Goal: Task Accomplishment & Management: Use online tool/utility

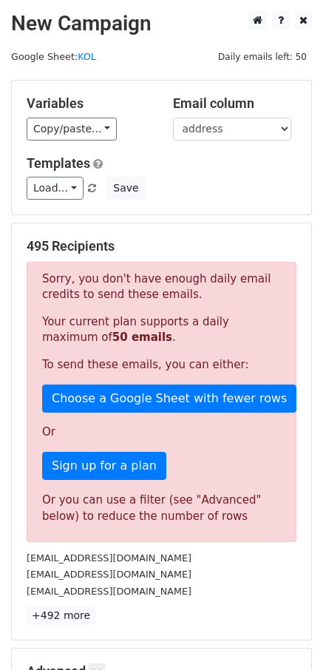
scroll to position [194, 0]
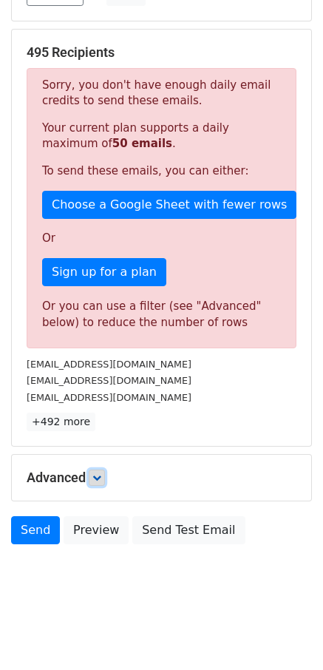
click at [105, 474] on link at bounding box center [97, 477] width 16 height 16
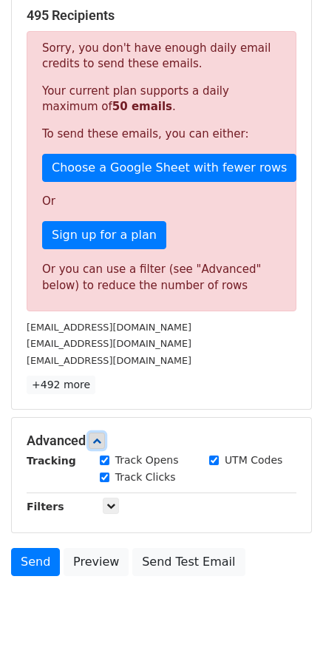
scroll to position [268, 0]
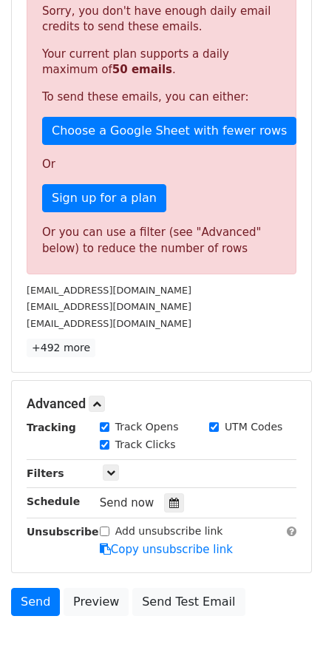
click at [110, 483] on div "Tracking Track Opens UTM Codes Track Clicks Filters Only include spreadsheet ro…" at bounding box center [162, 488] width 270 height 138
click at [110, 479] on link at bounding box center [111, 472] width 16 height 16
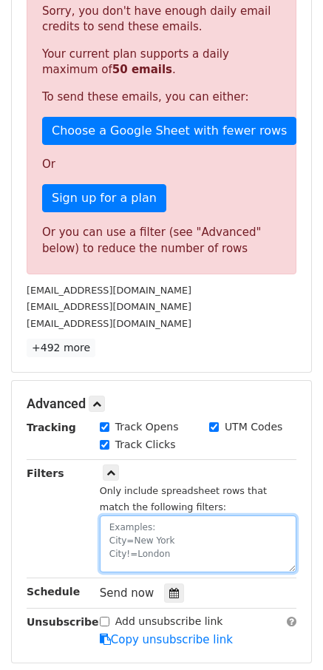
click at [136, 518] on textarea at bounding box center [198, 543] width 197 height 57
paste textarea "date"
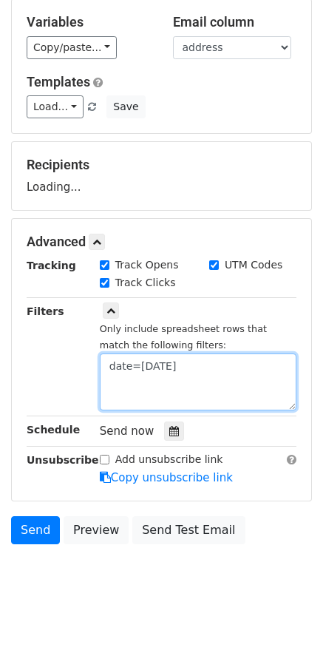
scroll to position [81, 0]
type textarea "date=2025-10-15"
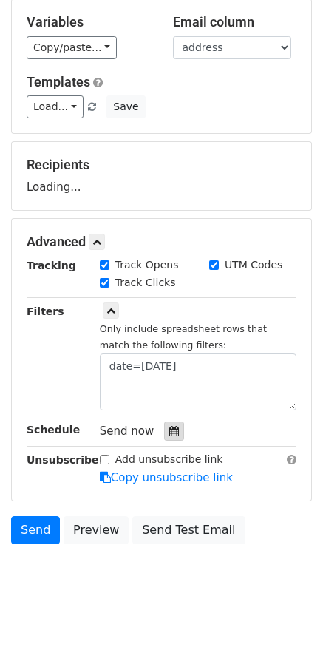
click at [166, 432] on div at bounding box center [174, 430] width 20 height 19
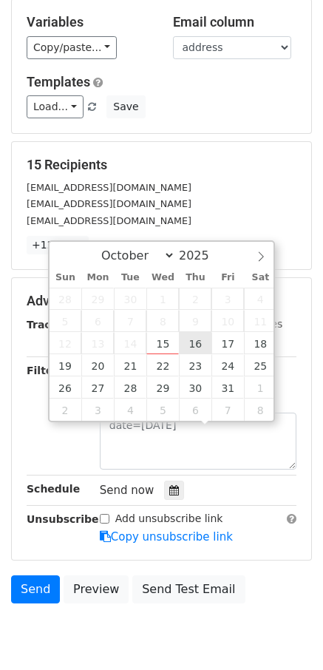
type input "2025-10-16 12:00"
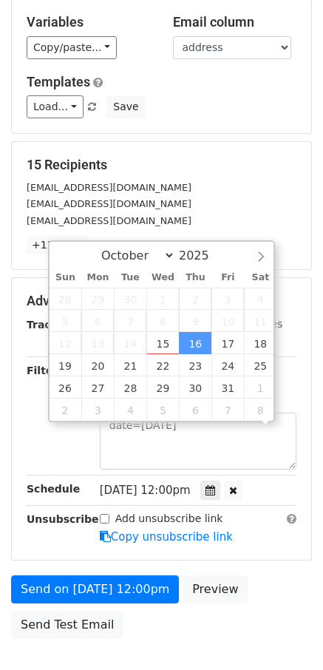
scroll to position [1, 0]
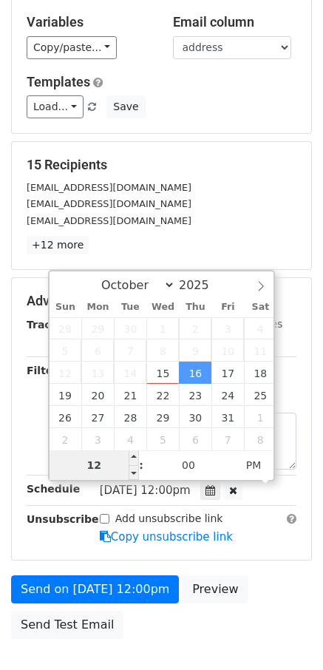
type input "8"
type input "2025-10-16 08:00"
click at [253, 463] on span "PM" at bounding box center [254, 465] width 41 height 30
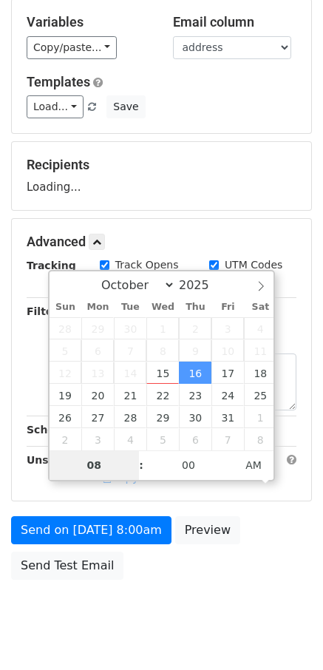
type input "08"
